Goal: Transaction & Acquisition: Obtain resource

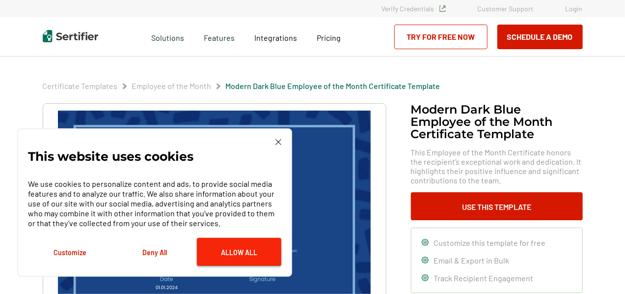
click at [218, 254] on button "Allow All" at bounding box center [239, 252] width 84 height 28
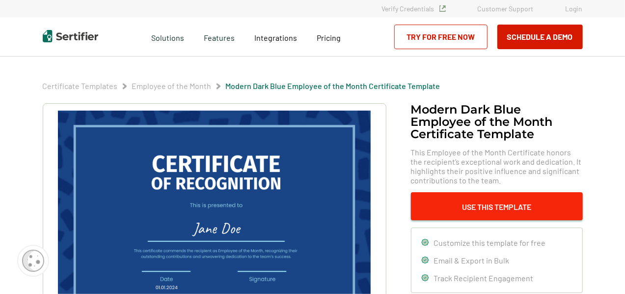
click at [494, 203] on button "Use This Template" at bounding box center [497, 206] width 172 height 28
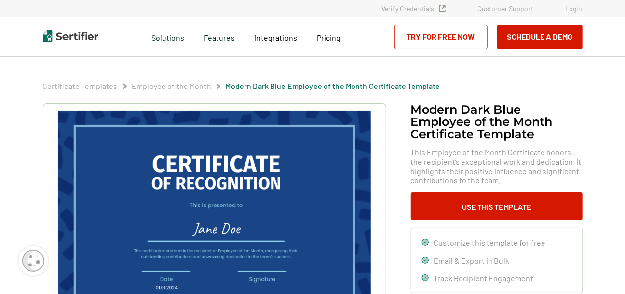
click at [245, 228] on img at bounding box center [214, 220] width 312 height 221
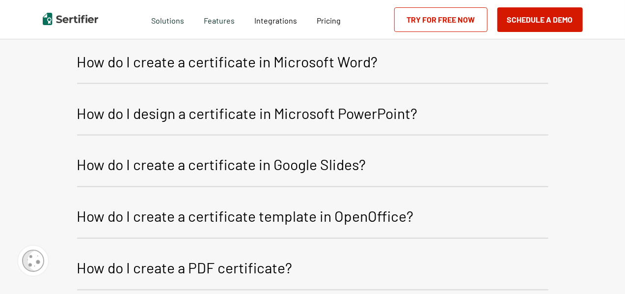
scroll to position [1027, 0]
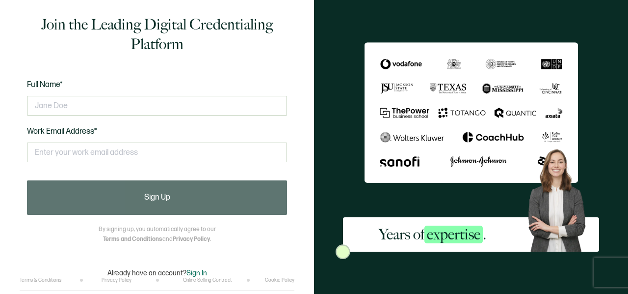
click at [628, 169] on div "Years of expertise ." at bounding box center [471, 147] width 314 height 294
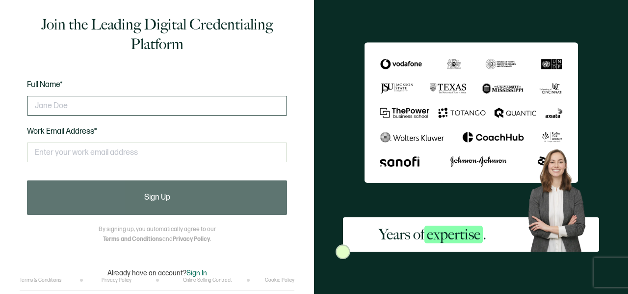
click at [52, 106] on input "text" at bounding box center [157, 106] width 260 height 20
type input "c"
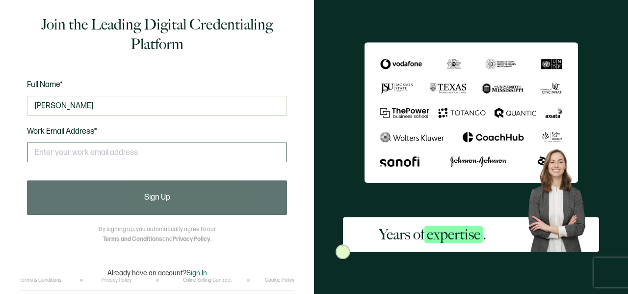
type input "Cheryl Rivers"
click at [42, 160] on input "text" at bounding box center [157, 152] width 260 height 20
type input "cheryljohnsonrivers@gmail.com"
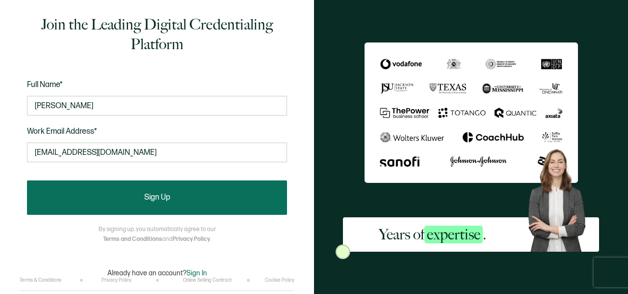
click at [157, 196] on span "Sign Up" at bounding box center [157, 197] width 26 height 8
